Goal: Information Seeking & Learning: Learn about a topic

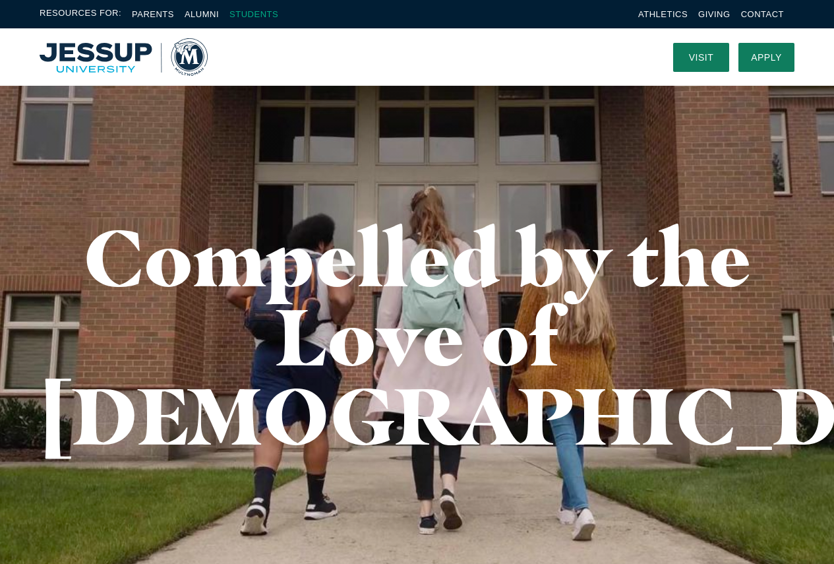
click at [249, 16] on link "Students" at bounding box center [253, 14] width 49 height 10
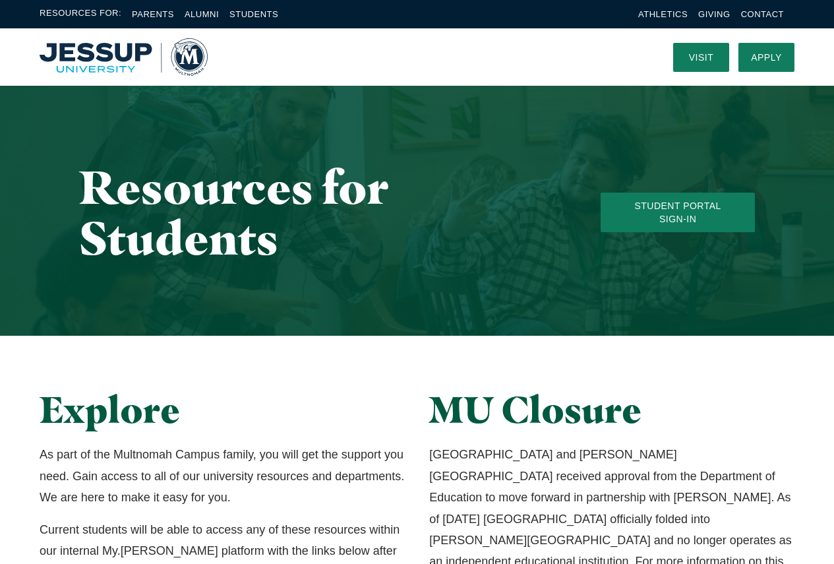
click at [101, 59] on img "Home" at bounding box center [124, 57] width 168 height 38
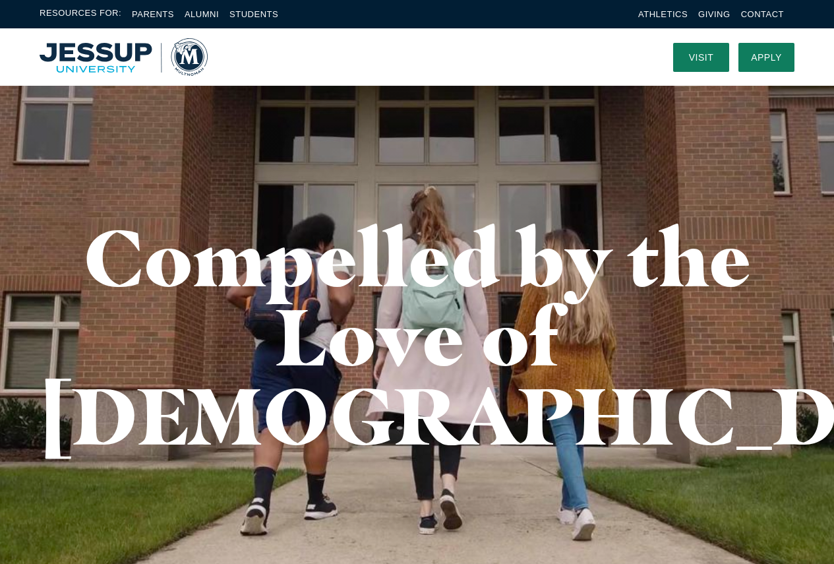
click at [193, 55] on img "Home" at bounding box center [124, 57] width 168 height 38
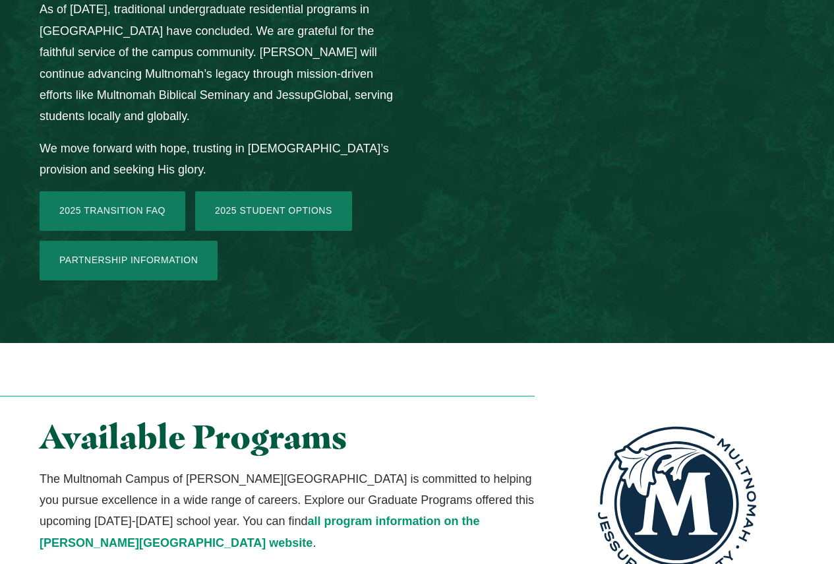
scroll to position [2110, 0]
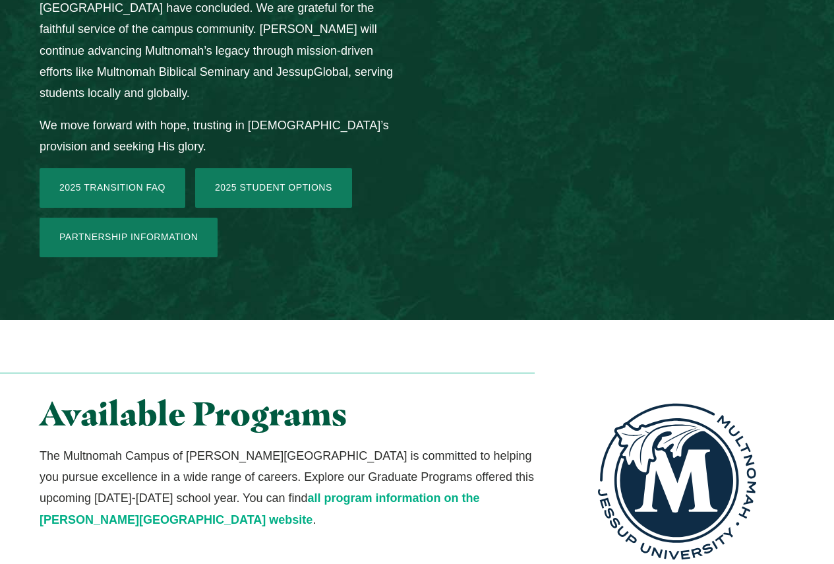
click at [320, 491] on link "all program information on the [PERSON_NAME][GEOGRAPHIC_DATA] website" at bounding box center [260, 508] width 440 height 34
